Goal: Task Accomplishment & Management: Use online tool/utility

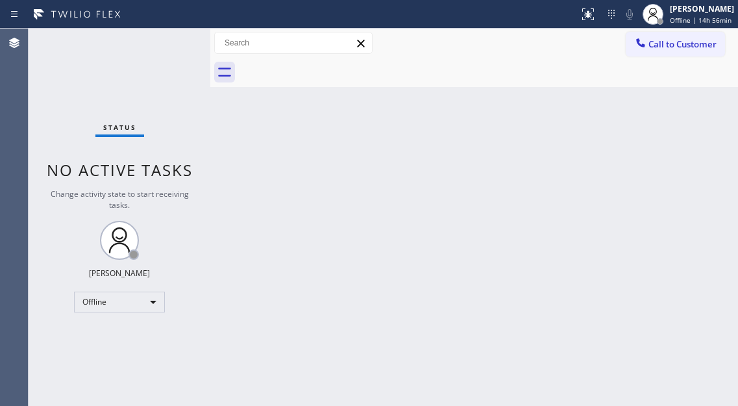
drag, startPoint x: 690, startPoint y: 94, endPoint x: 681, endPoint y: 95, distance: 9.1
click at [690, 94] on div "Back to Dashboard Change Sender ID Customers Technicians Select a contact Outbo…" at bounding box center [474, 217] width 528 height 377
click at [701, 18] on span "Offline | 14h 58min" at bounding box center [701, 20] width 62 height 9
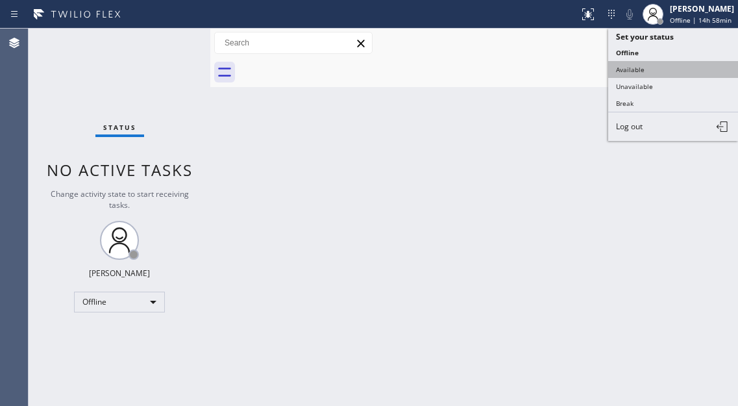
click at [647, 75] on button "Available" at bounding box center [674, 69] width 130 height 17
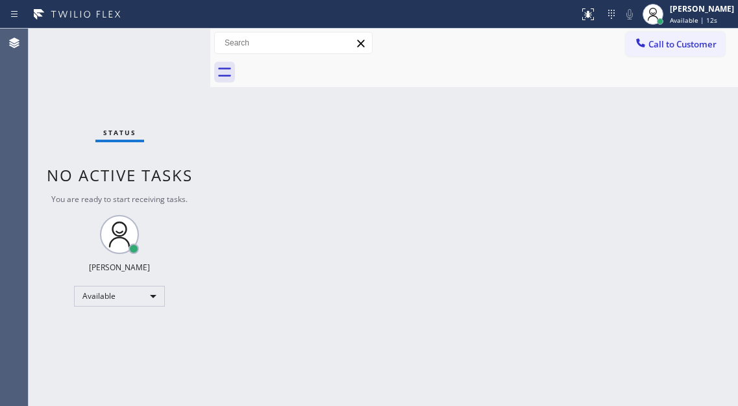
click at [703, 179] on div "Back to Dashboard Change Sender ID Customers Technicians Select a contact Outbo…" at bounding box center [474, 217] width 528 height 377
click at [160, 45] on div "Status No active tasks You are ready to start receiving tasks. [PERSON_NAME]" at bounding box center [120, 217] width 182 height 377
click at [155, 39] on div "Status No active tasks You are ready to start receiving tasks. [PERSON_NAME]" at bounding box center [120, 217] width 182 height 377
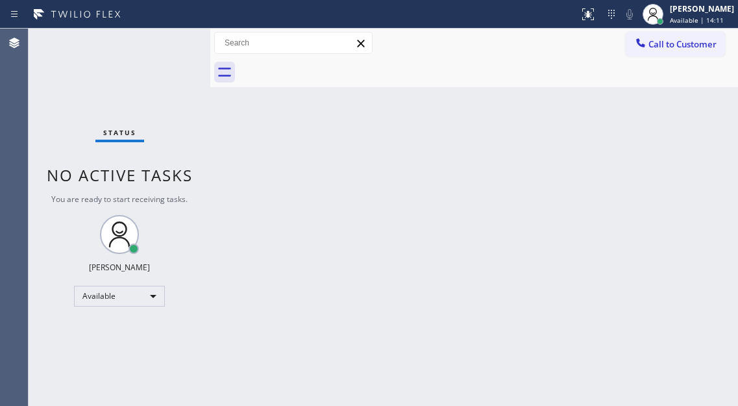
click at [722, 121] on div "Back to Dashboard Change Sender ID Customers Technicians Select a contact Outbo…" at bounding box center [474, 217] width 528 height 377
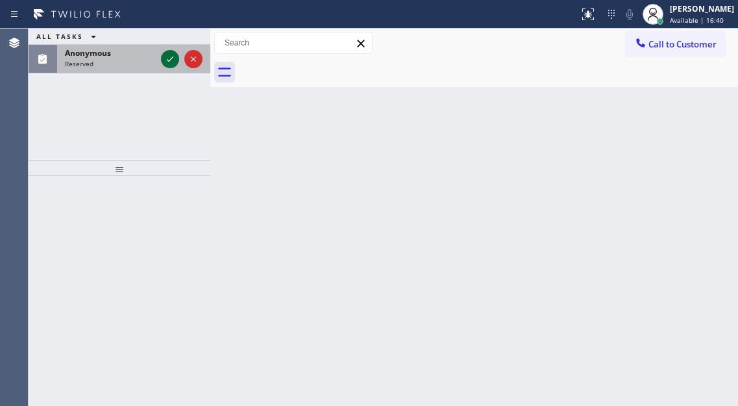
click at [166, 63] on icon at bounding box center [170, 59] width 16 height 16
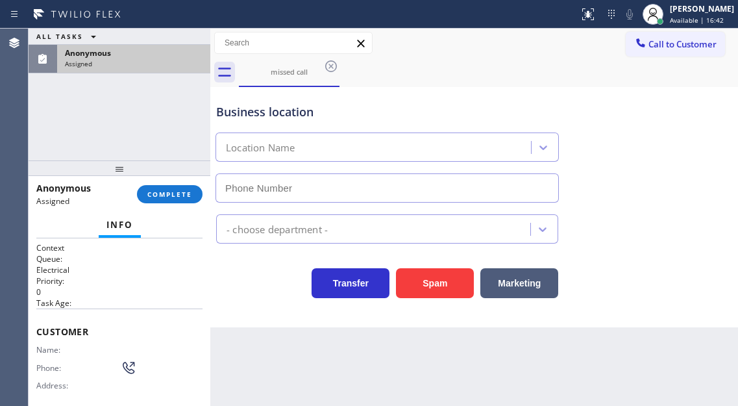
type input "[PHONE_NUMBER]"
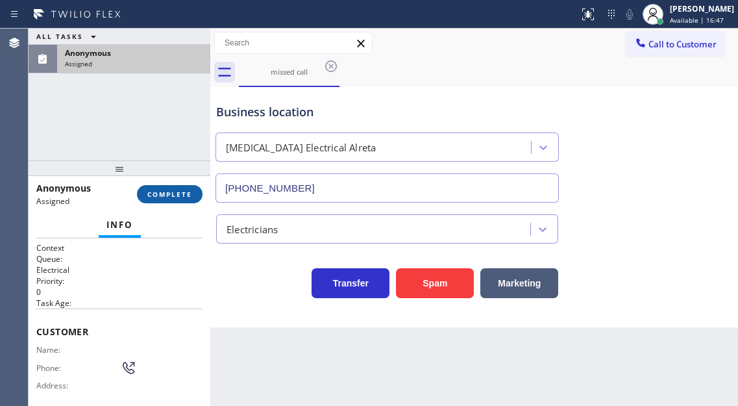
click at [155, 199] on button "COMPLETE" at bounding box center [170, 194] width 66 height 18
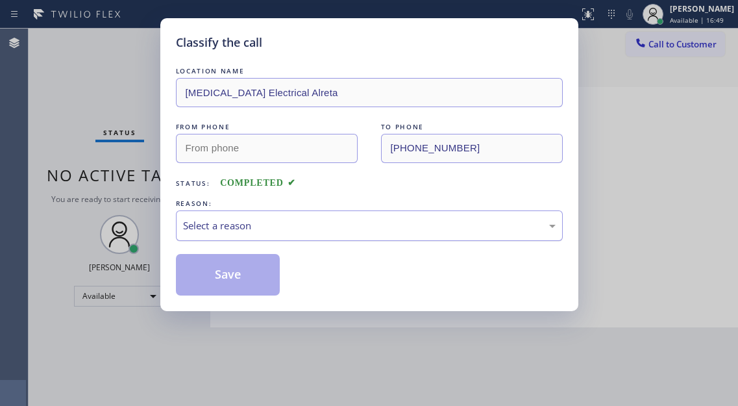
click at [273, 238] on div "Select a reason" at bounding box center [369, 225] width 387 height 31
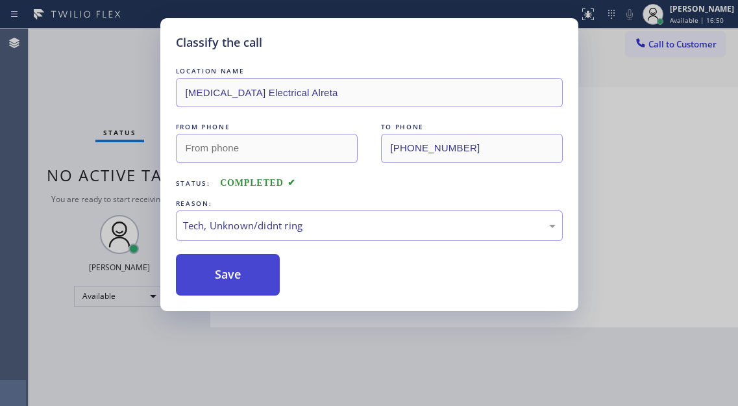
click at [257, 273] on button "Save" at bounding box center [228, 275] width 105 height 42
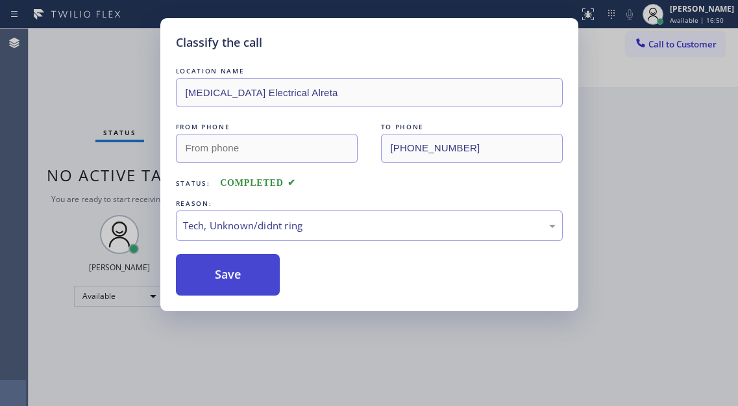
click at [257, 273] on button "Save" at bounding box center [228, 275] width 105 height 42
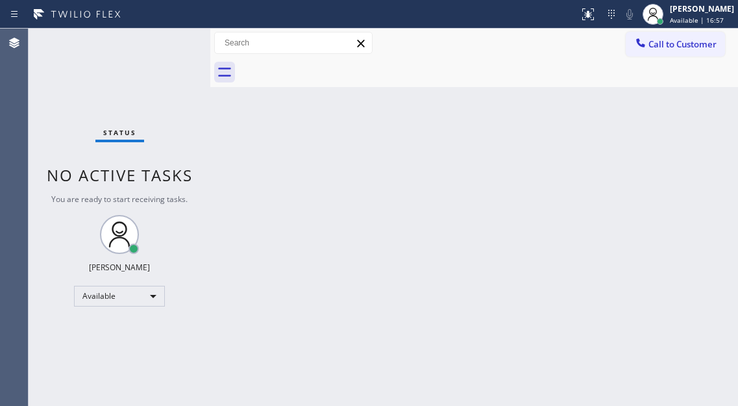
click at [169, 45] on div "Status No active tasks You are ready to start receiving tasks. [PERSON_NAME]" at bounding box center [120, 217] width 182 height 377
click at [124, 62] on div "Status No active tasks You are ready to start receiving tasks. [PERSON_NAME]" at bounding box center [120, 217] width 182 height 377
click at [688, 153] on div "Back to Dashboard Change Sender ID Customers Technicians Select a contact Outbo…" at bounding box center [474, 217] width 528 height 377
click at [167, 46] on div "Status No active tasks You are ready to start receiving tasks. [PERSON_NAME]" at bounding box center [120, 217] width 182 height 377
